Goal: Information Seeking & Learning: Learn about a topic

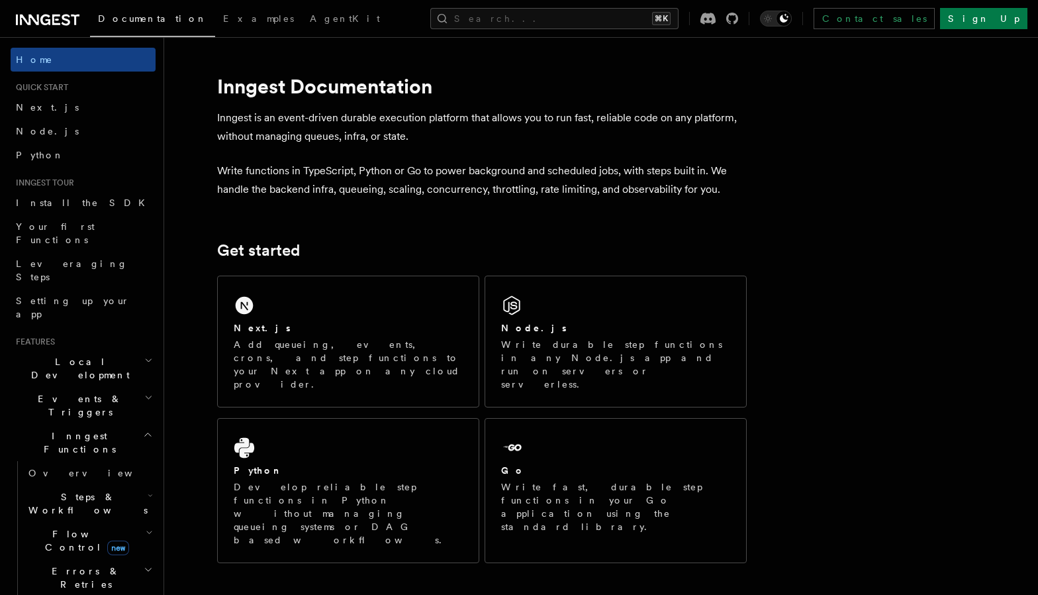
click at [600, 141] on p "Inngest is an event-driven durable execution platform that allows you to run fa…" at bounding box center [482, 127] width 530 height 37
click at [250, 145] on p "Inngest is an event-driven durable execution platform that allows you to run fa…" at bounding box center [482, 127] width 530 height 37
click at [64, 110] on link "Next.js" at bounding box center [83, 107] width 145 height 24
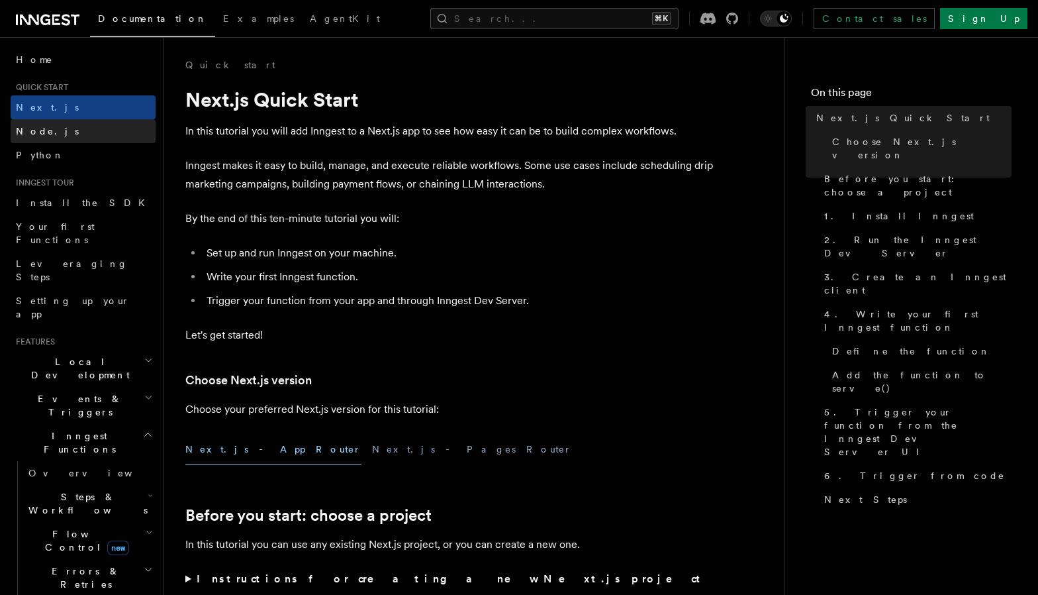
click at [64, 123] on link "Node.js" at bounding box center [83, 131] width 145 height 24
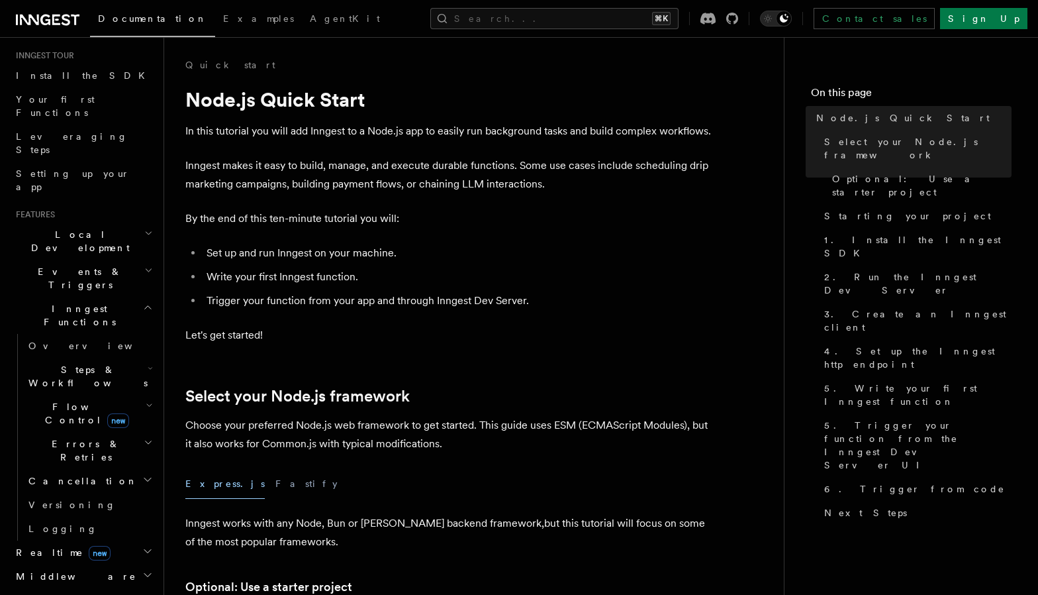
scroll to position [132, 0]
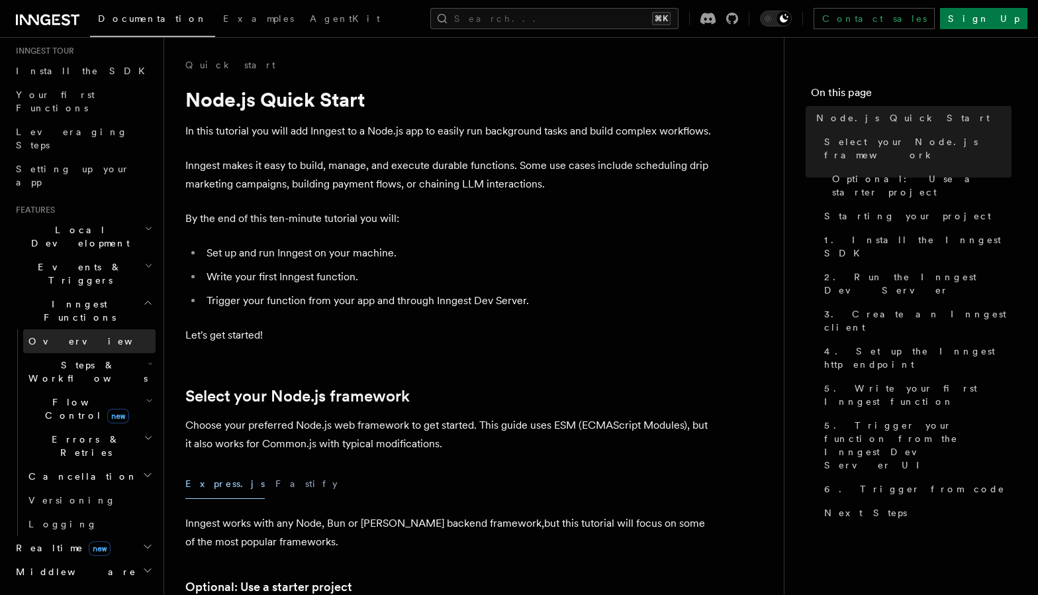
click at [81, 329] on link "Overview" at bounding box center [89, 341] width 132 height 24
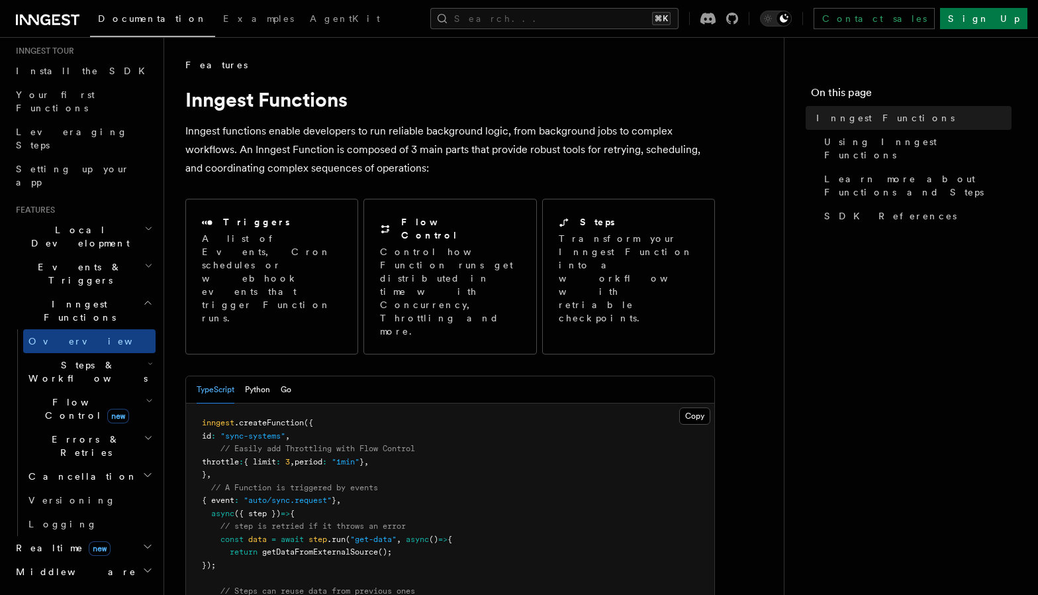
click at [131, 390] on h2 "Flow Control new" at bounding box center [89, 408] width 132 height 37
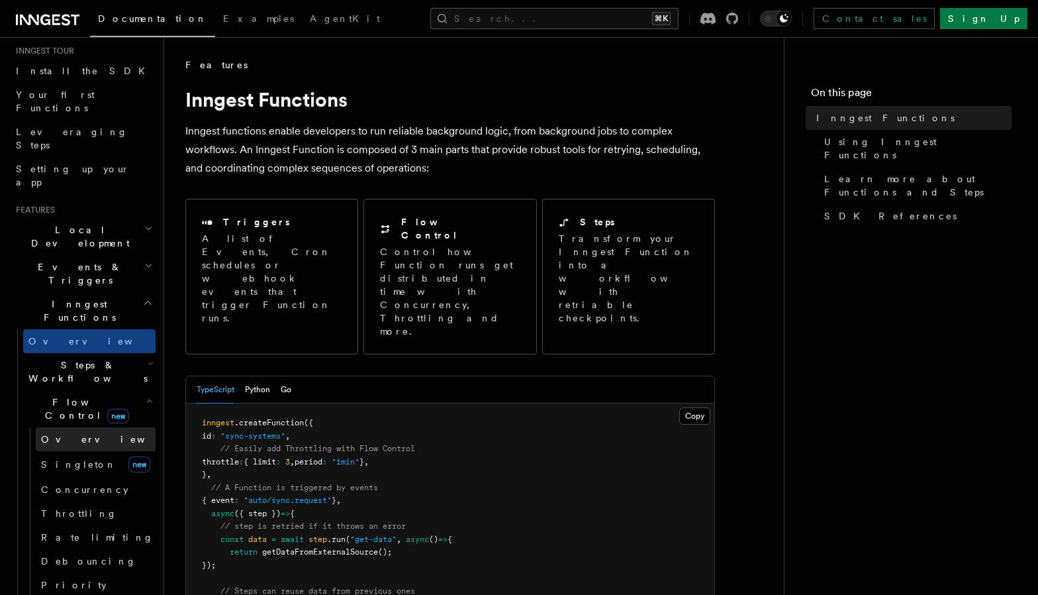
click at [102, 427] on link "Overview" at bounding box center [96, 439] width 120 height 24
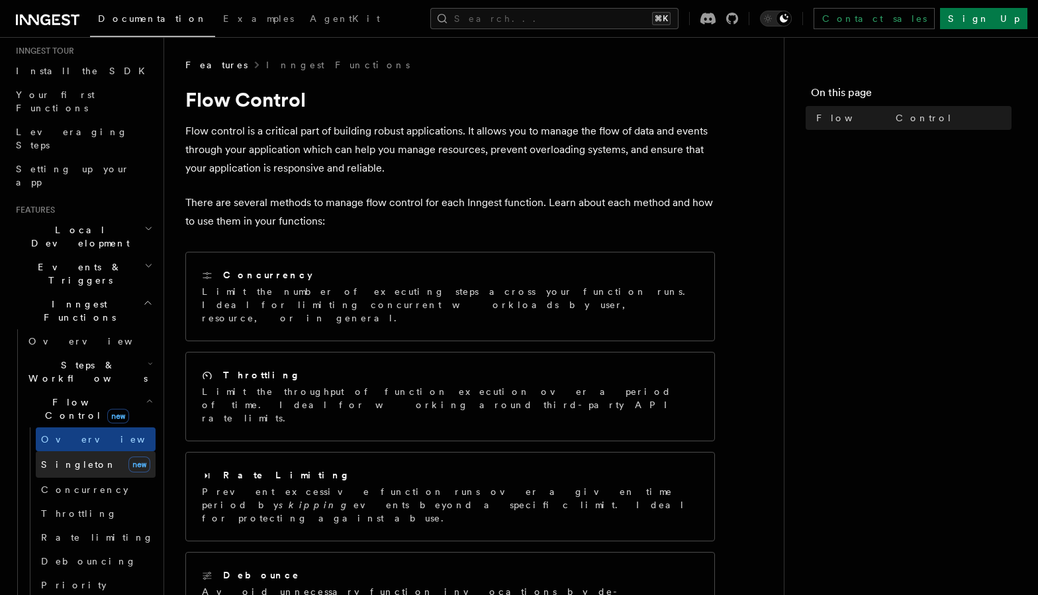
click at [94, 451] on link "[PERSON_NAME] new" at bounding box center [96, 464] width 120 height 26
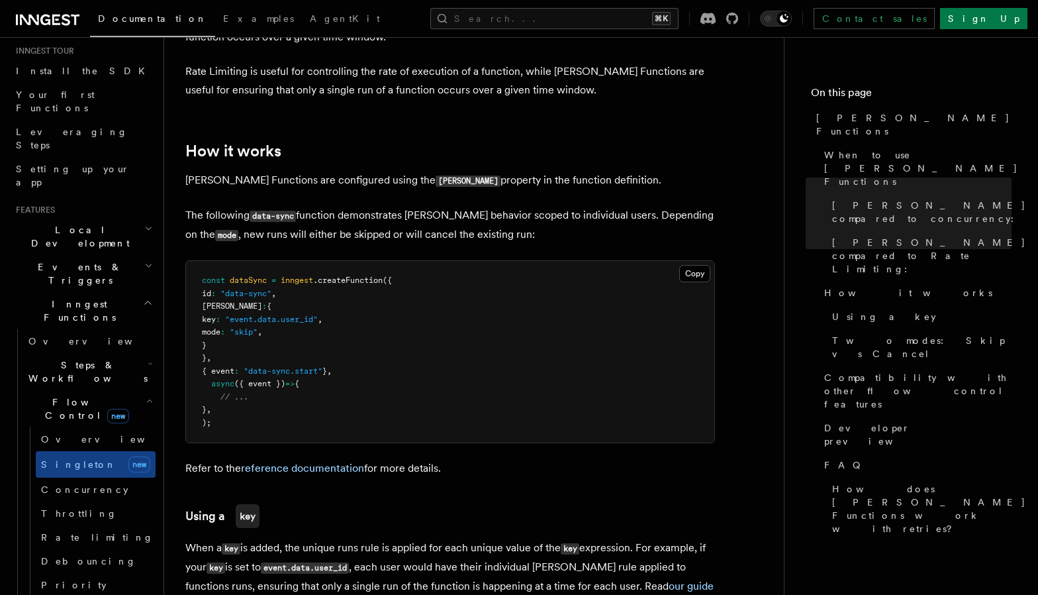
scroll to position [959, 0]
click at [106, 478] on link "Concurrency" at bounding box center [96, 490] width 120 height 24
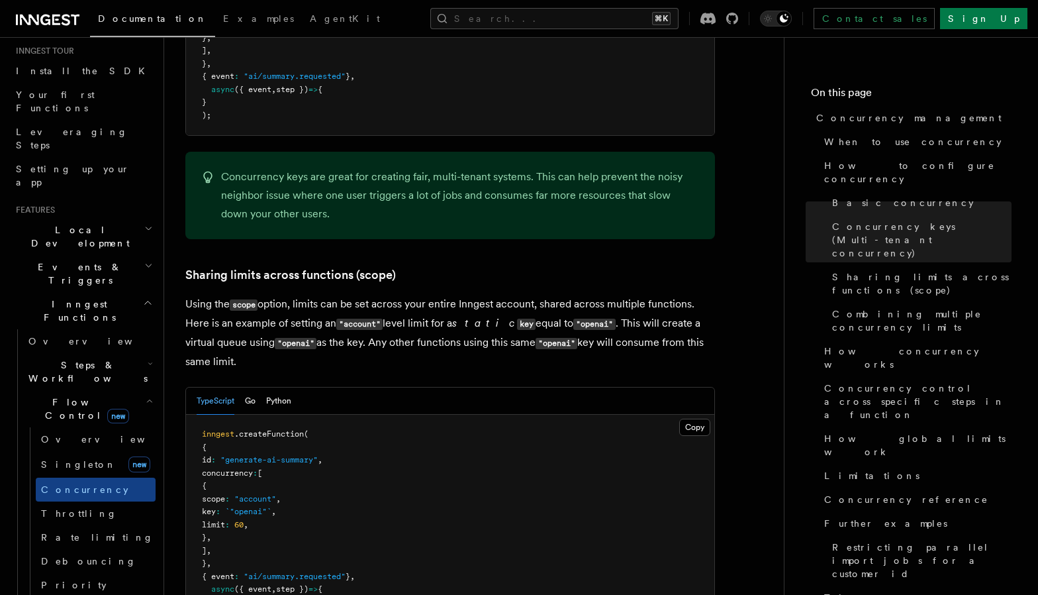
scroll to position [1450, 0]
click at [420, 297] on p "Using the scope option, limits can be set across your entire Inngest account, s…" at bounding box center [450, 331] width 530 height 76
click at [402, 297] on p "Using the scope option, limits can be set across your entire Inngest account, s…" at bounding box center [450, 331] width 530 height 76
click at [413, 300] on p "Using the scope option, limits can be set across your entire Inngest account, s…" at bounding box center [450, 331] width 530 height 76
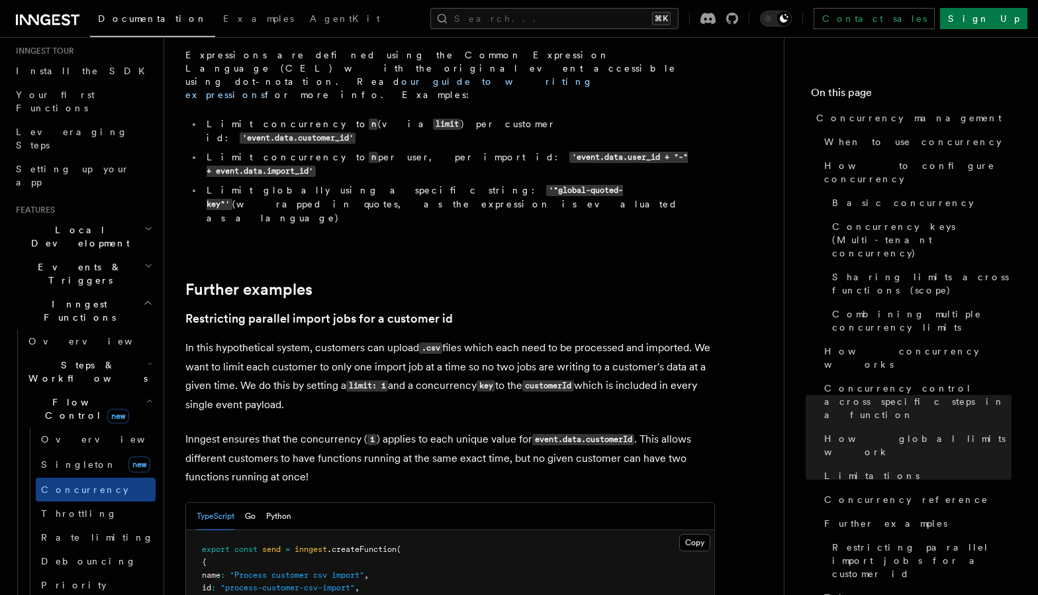
scroll to position [5292, 0]
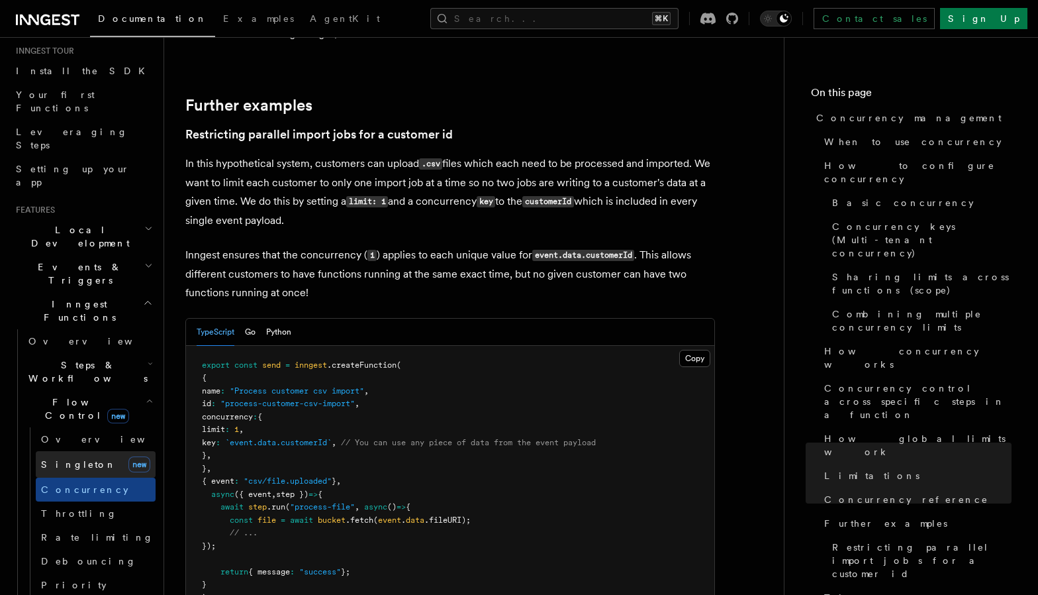
click at [77, 459] on span "Singleton" at bounding box center [78, 464] width 75 height 11
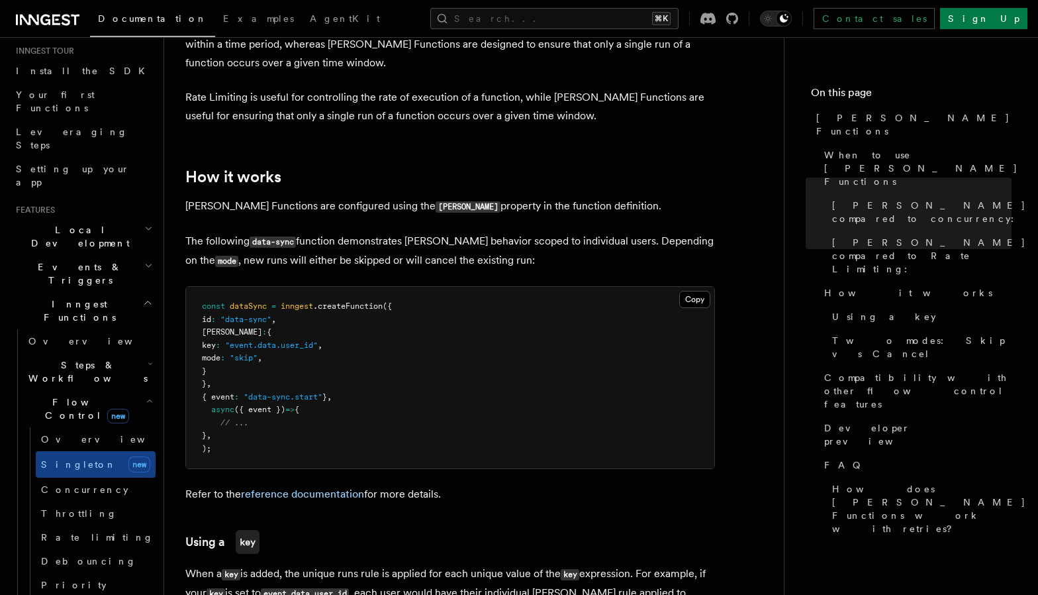
scroll to position [926, 0]
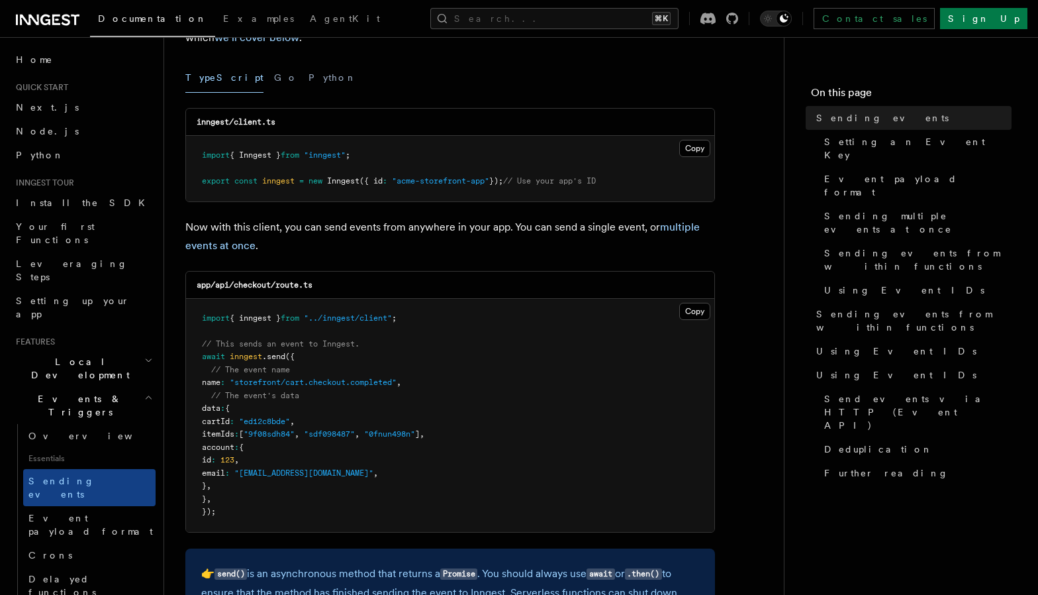
scroll to position [169, 0]
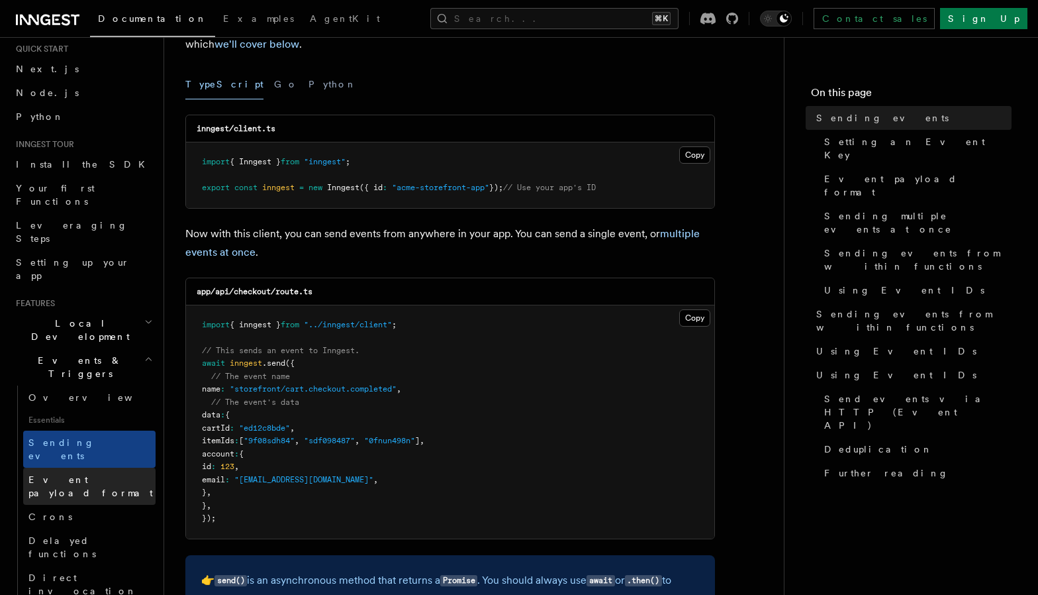
scroll to position [42, 0]
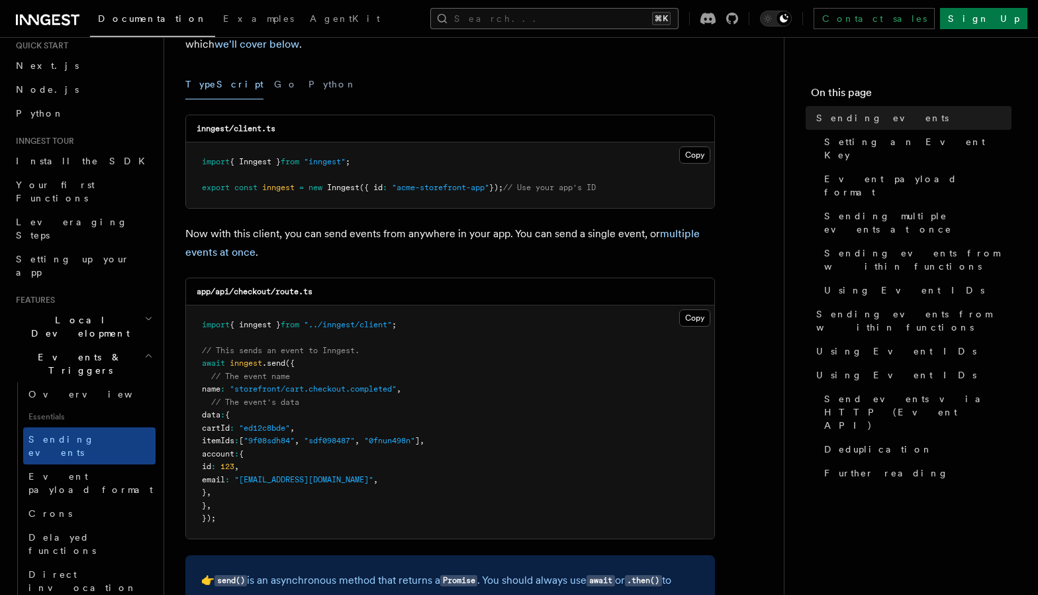
click at [679, 18] on button "Search... ⌘K" at bounding box center [554, 18] width 248 height 21
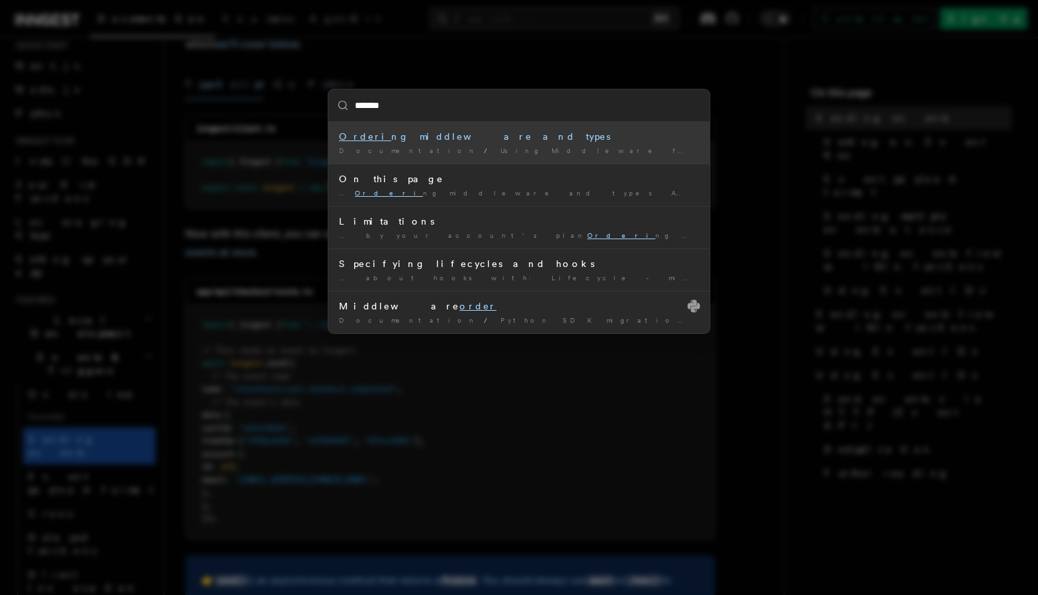
type input "********"
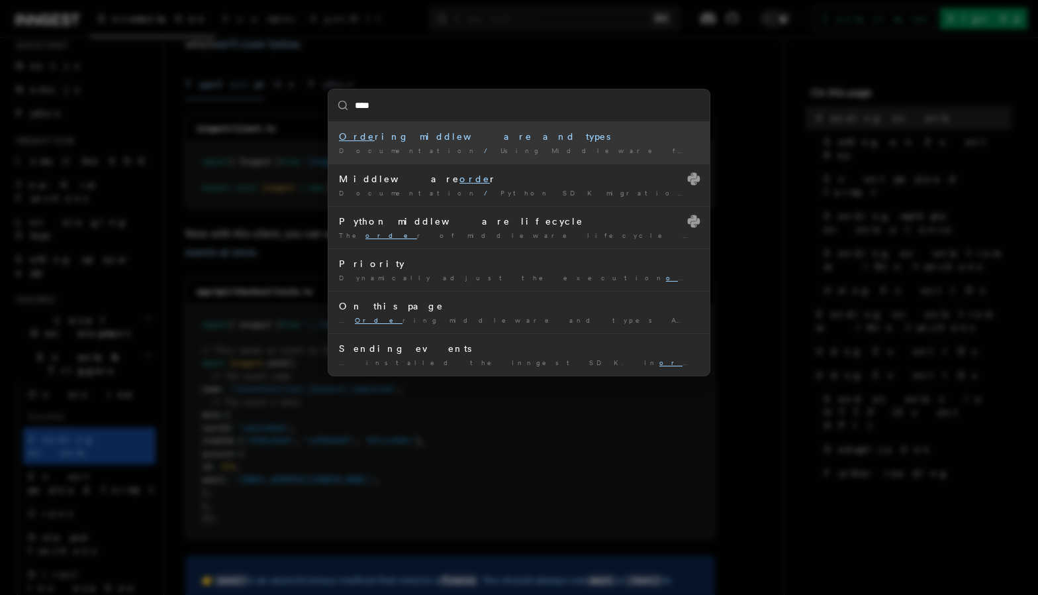
type input "*****"
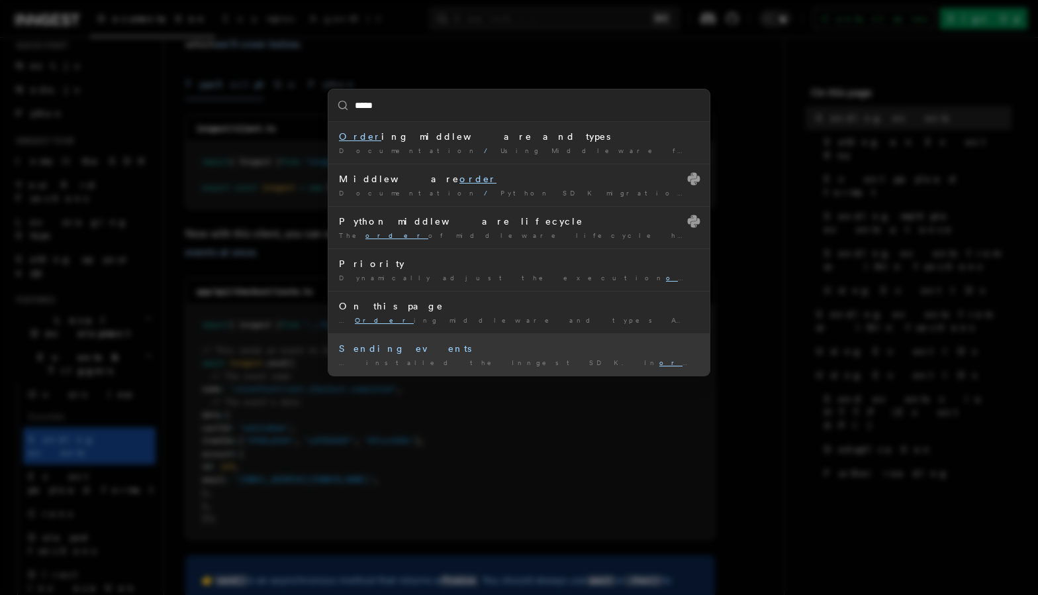
click at [375, 350] on div "Sending events" at bounding box center [519, 348] width 360 height 13
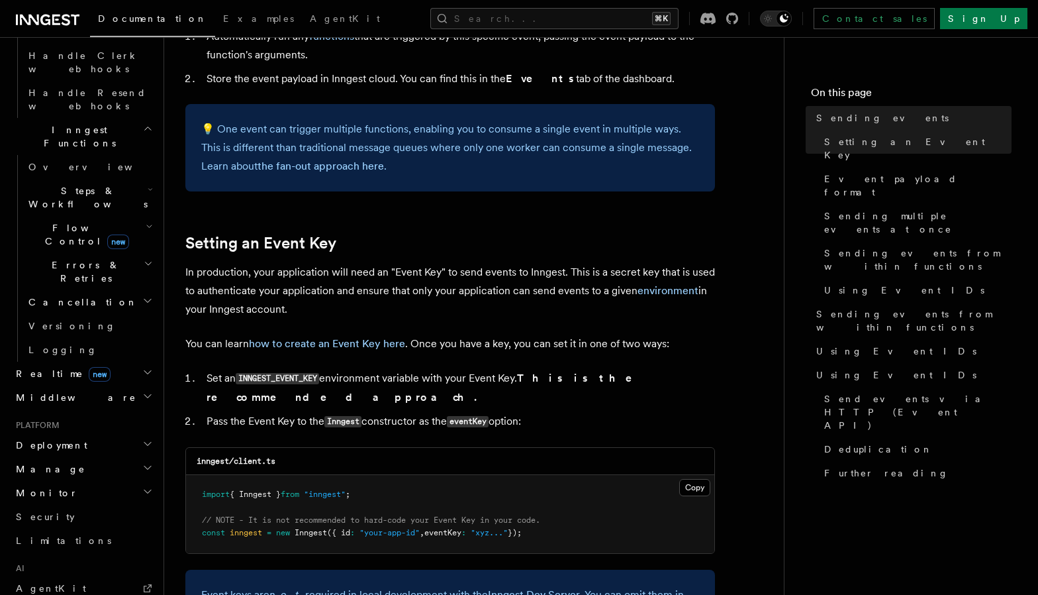
scroll to position [1000, 0]
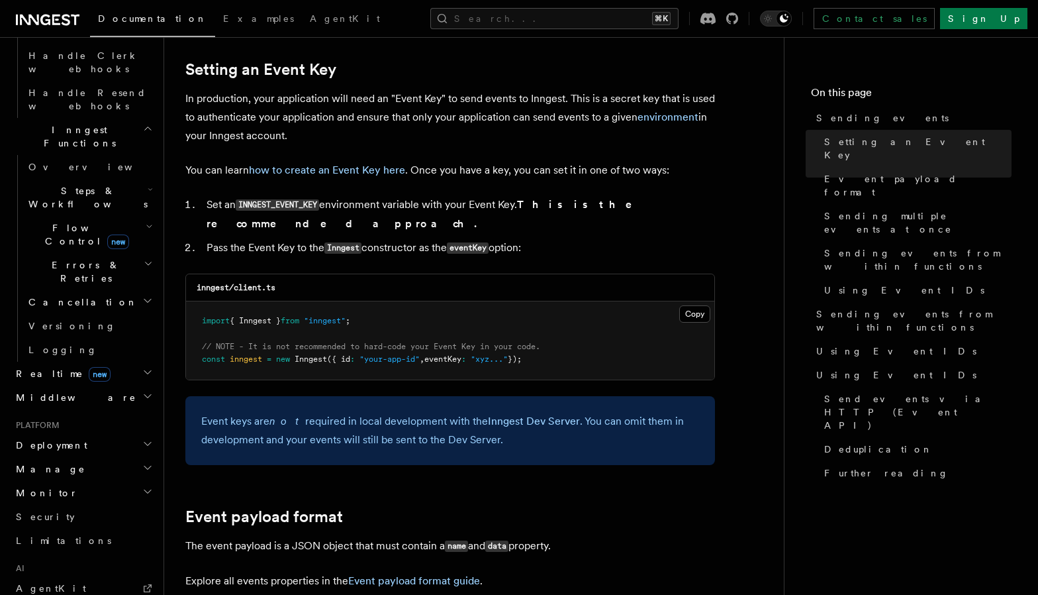
click at [611, 274] on div "inngest/client.ts" at bounding box center [450, 287] width 528 height 27
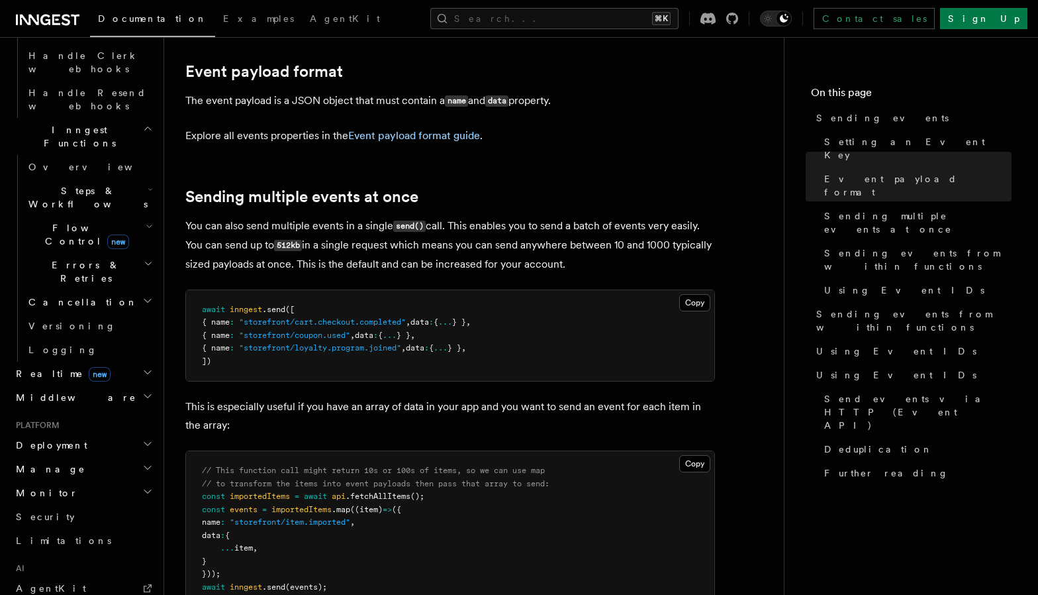
scroll to position [1449, 0]
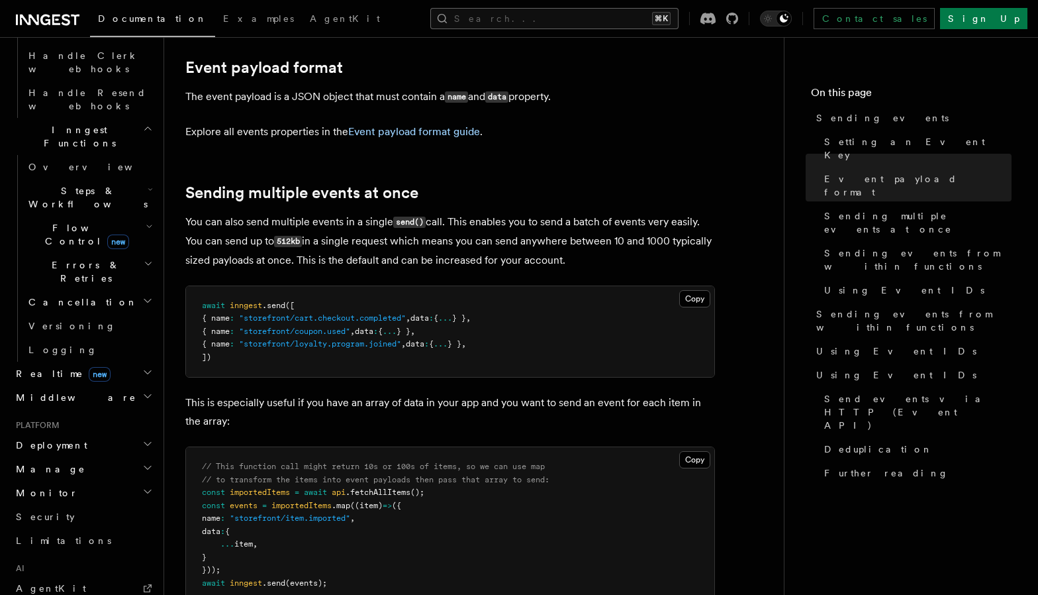
click at [574, 13] on button "Search... ⌘K" at bounding box center [554, 18] width 248 height 21
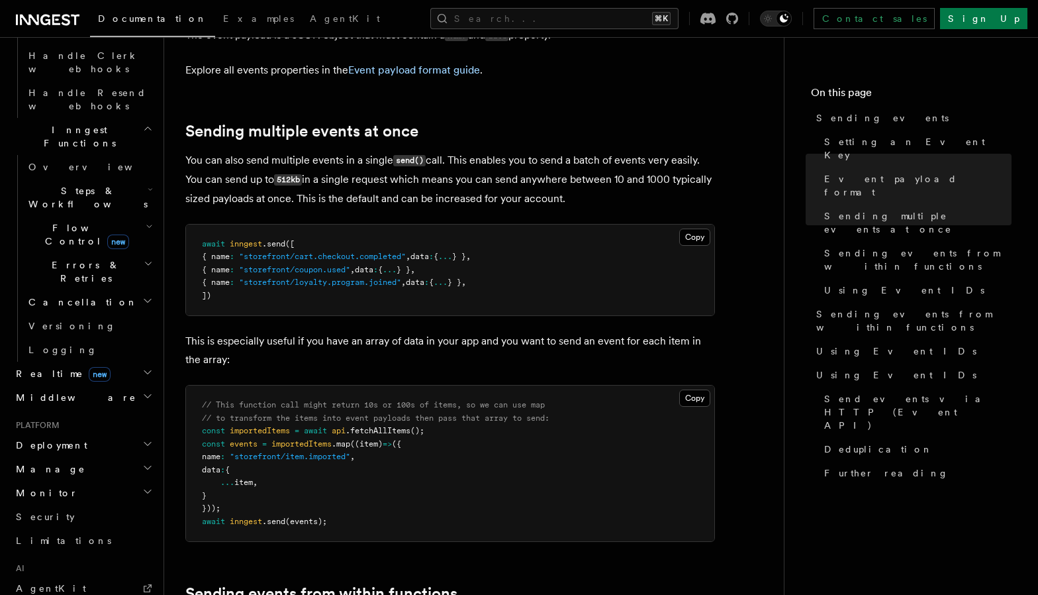
scroll to position [1513, 0]
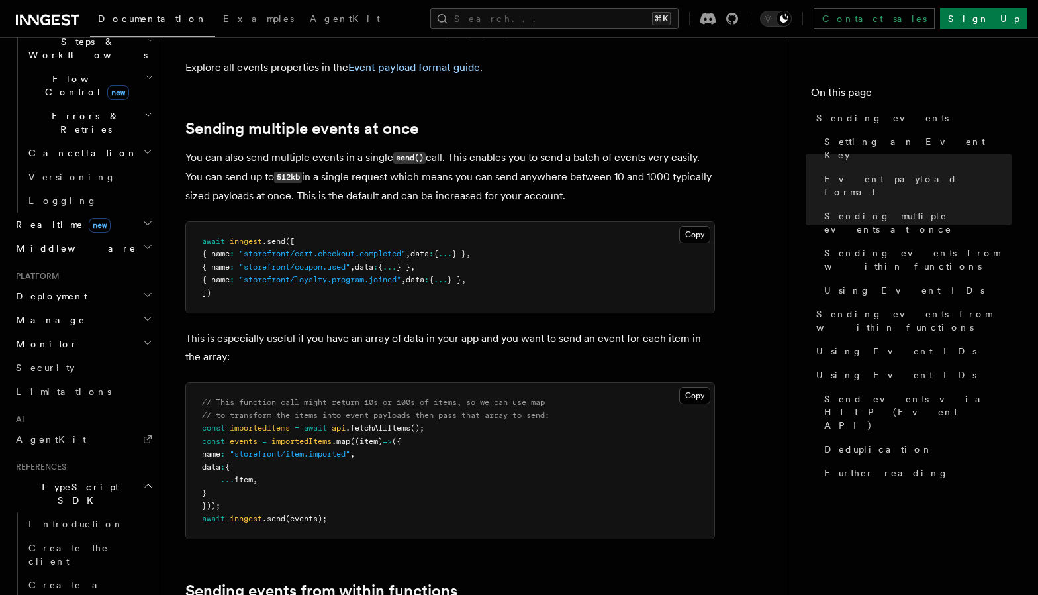
scroll to position [1109, 0]
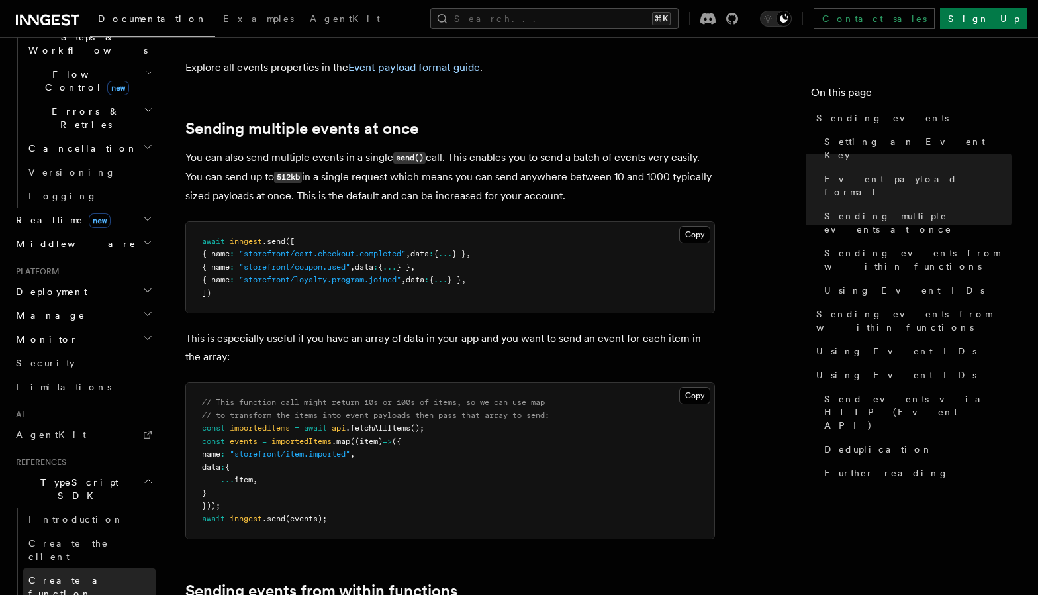
click at [96, 575] on span "Create a function" at bounding box center [67, 587] width 79 height 24
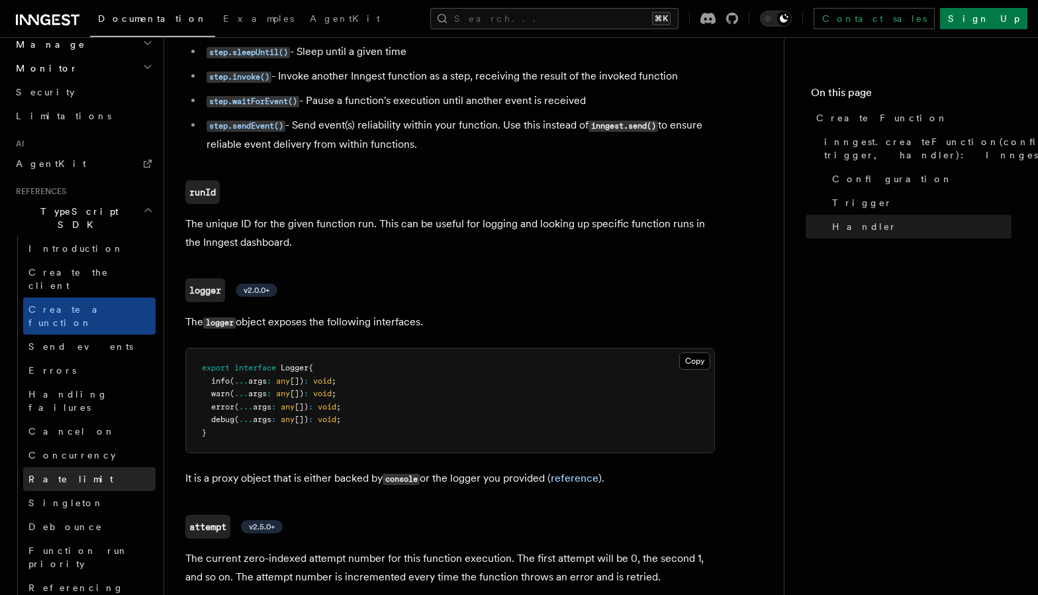
scroll to position [711, 0]
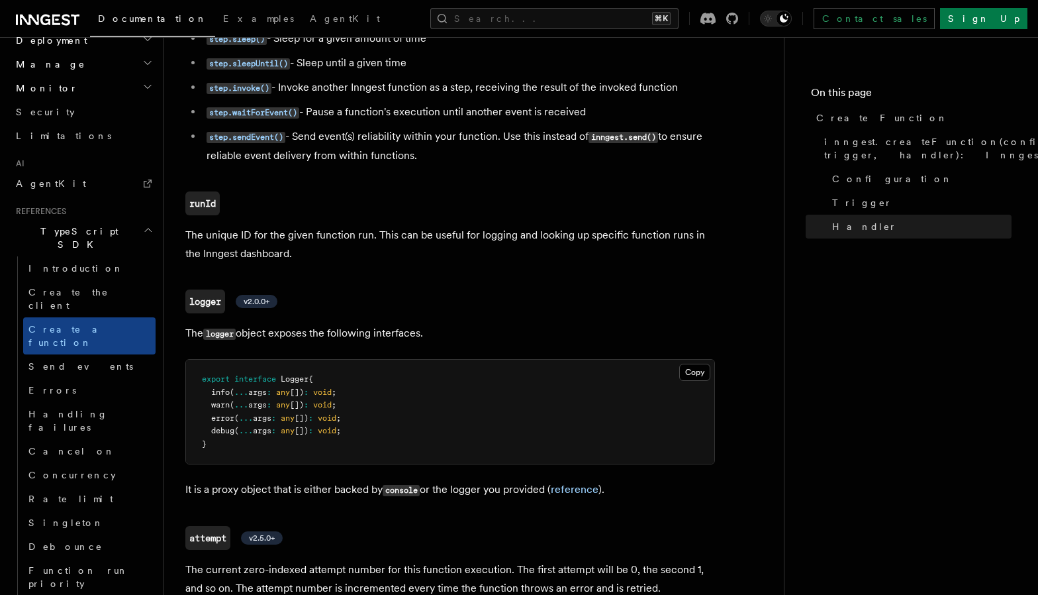
scroll to position [404, 0]
